Goal: Information Seeking & Learning: Learn about a topic

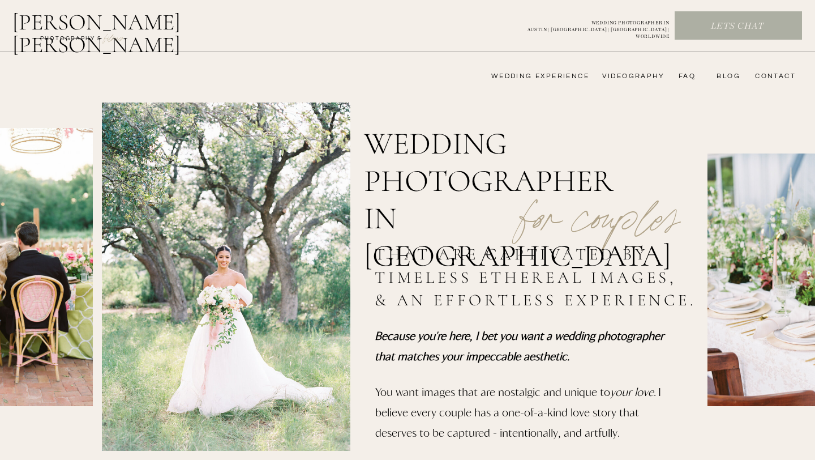
click at [555, 73] on nav "wedding experience" at bounding box center [532, 76] width 114 height 9
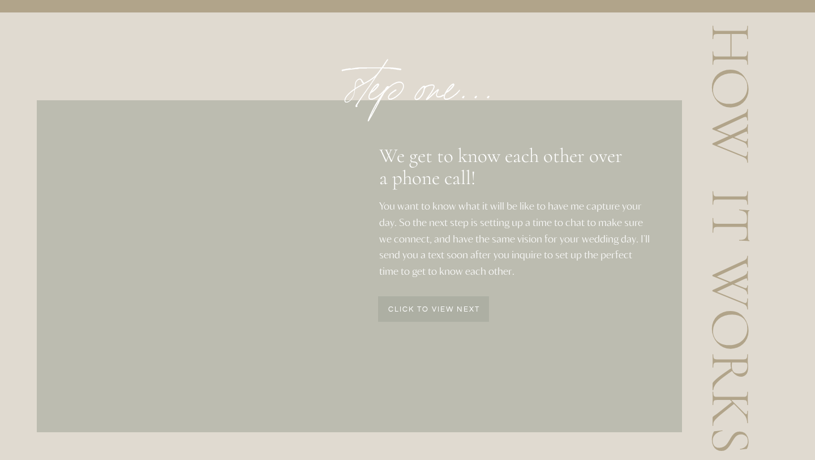
scroll to position [1374, 0]
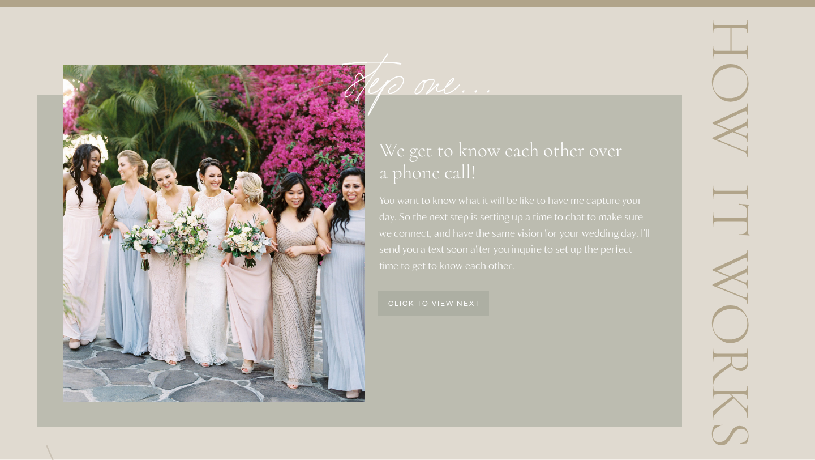
click at [451, 297] on div at bounding box center [433, 302] width 111 height 25
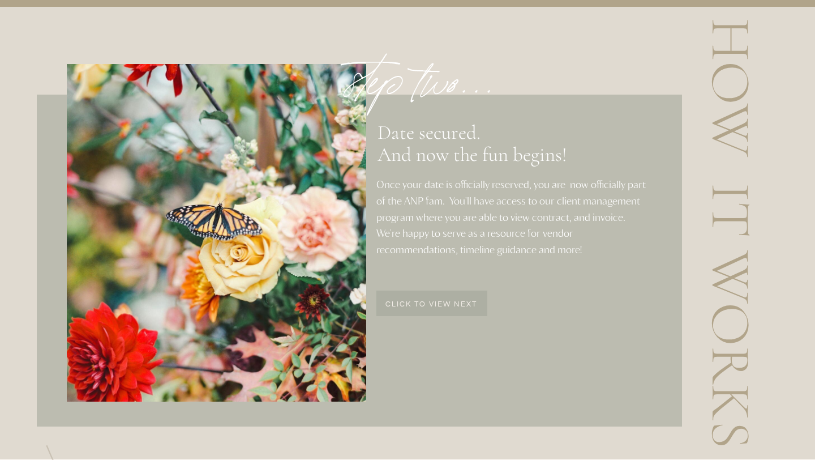
click at [451, 297] on div at bounding box center [431, 302] width 111 height 25
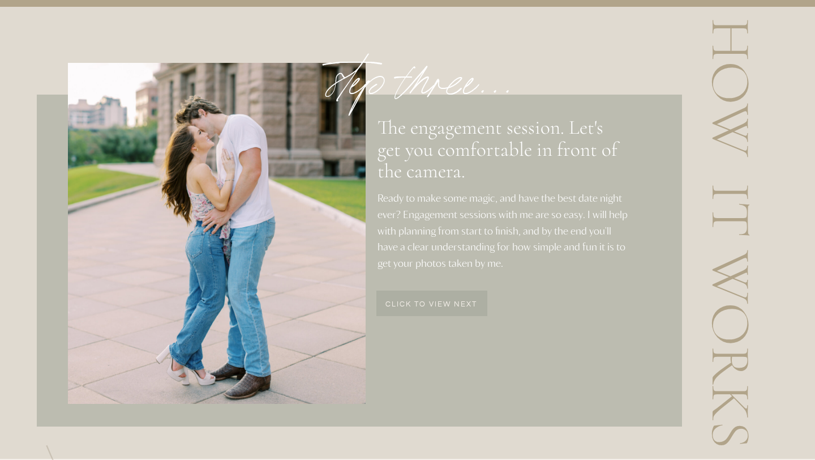
click at [451, 297] on div at bounding box center [431, 302] width 111 height 25
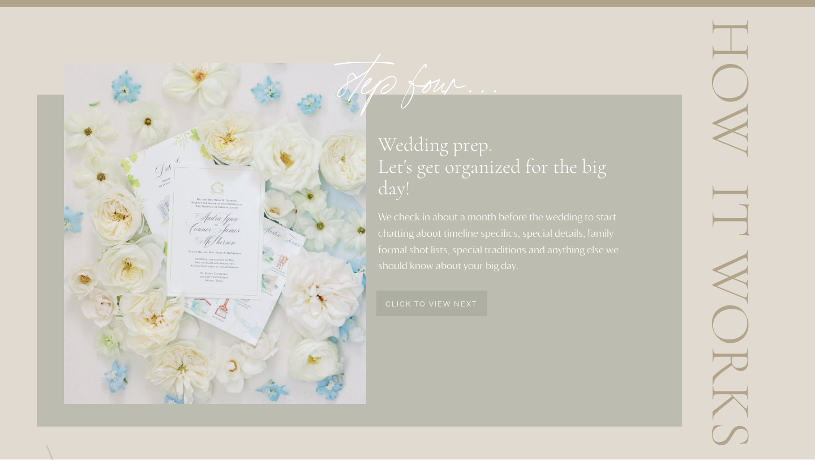
click at [451, 297] on div at bounding box center [431, 302] width 111 height 25
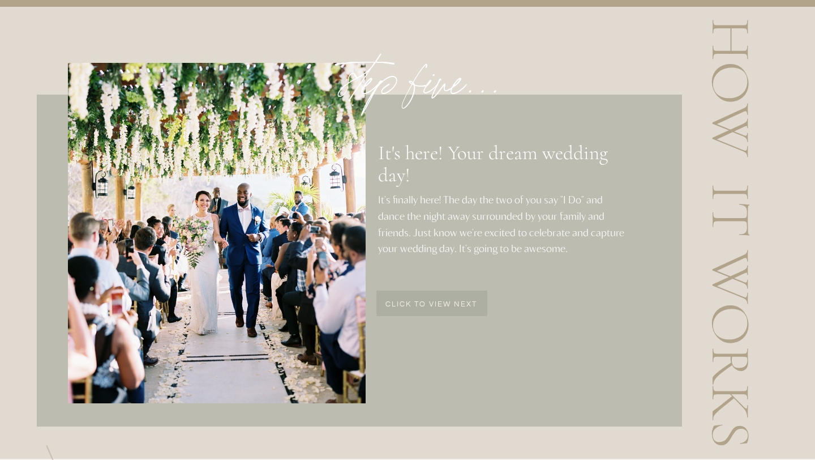
click at [451, 297] on div at bounding box center [431, 302] width 111 height 25
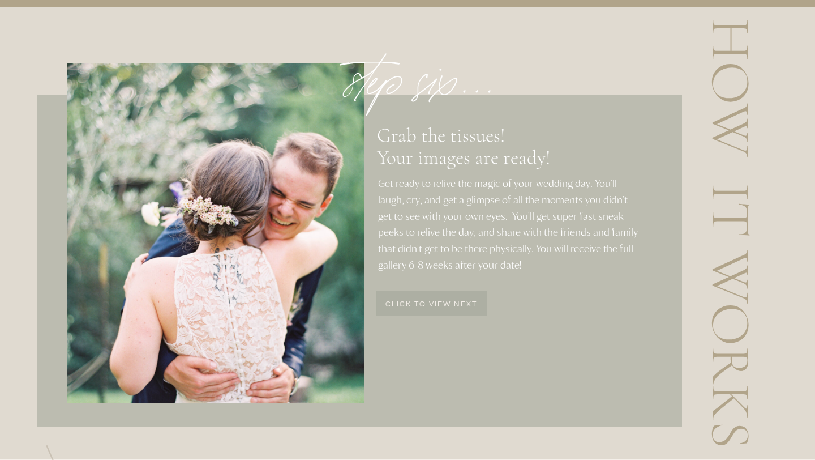
click at [451, 297] on div at bounding box center [431, 302] width 111 height 25
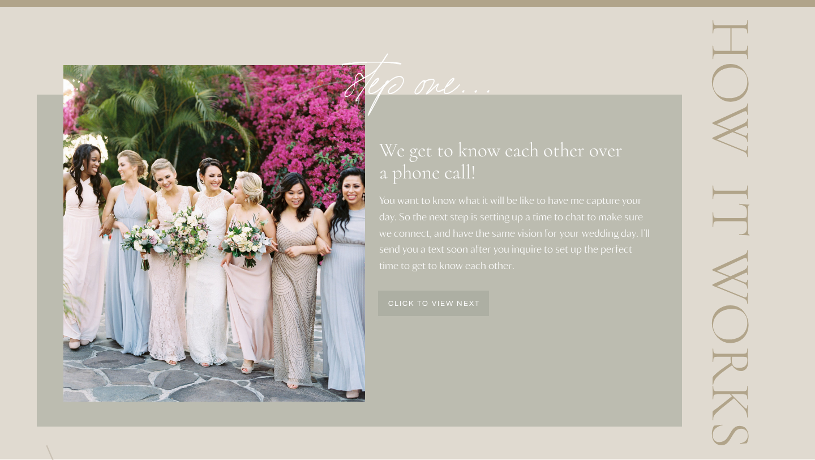
click at [451, 297] on div at bounding box center [433, 302] width 111 height 25
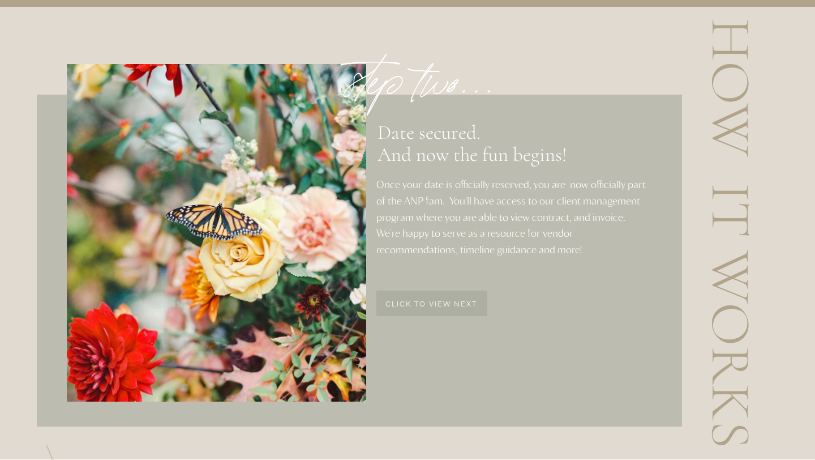
click at [451, 297] on div at bounding box center [431, 302] width 111 height 25
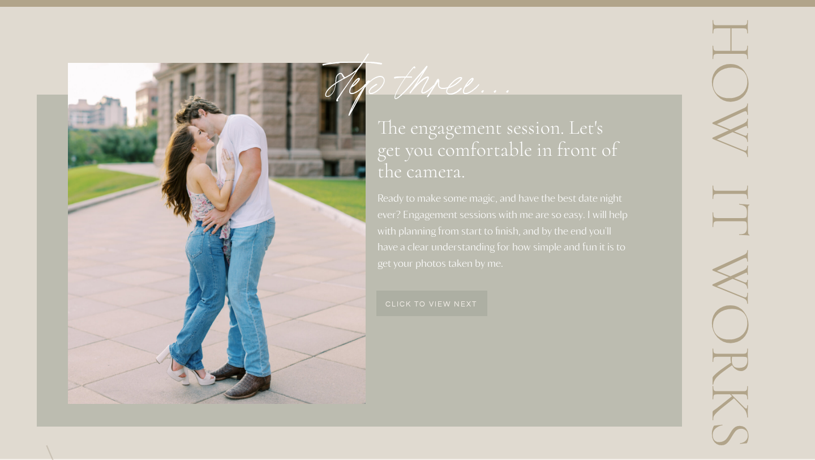
click at [423, 296] on div at bounding box center [431, 302] width 111 height 25
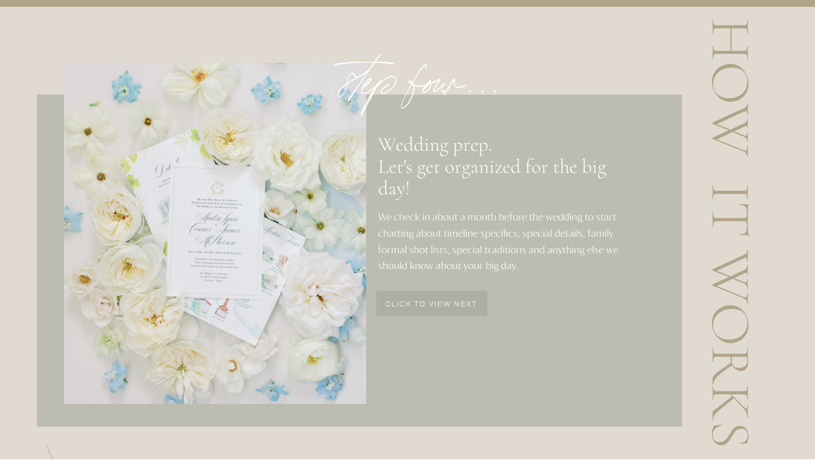
click at [423, 296] on div at bounding box center [431, 302] width 111 height 25
